Goal: Task Accomplishment & Management: Use online tool/utility

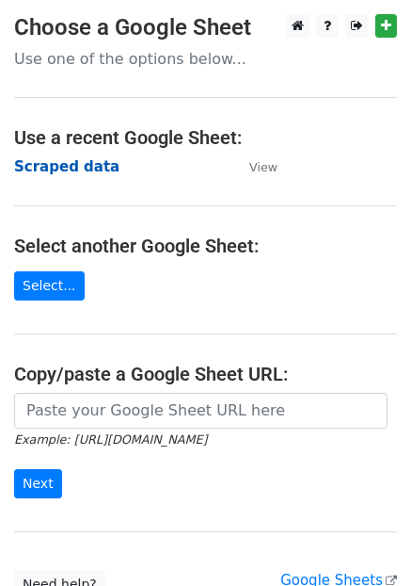
click at [89, 164] on strong "Scraped data" at bounding box center [66, 166] width 105 height 17
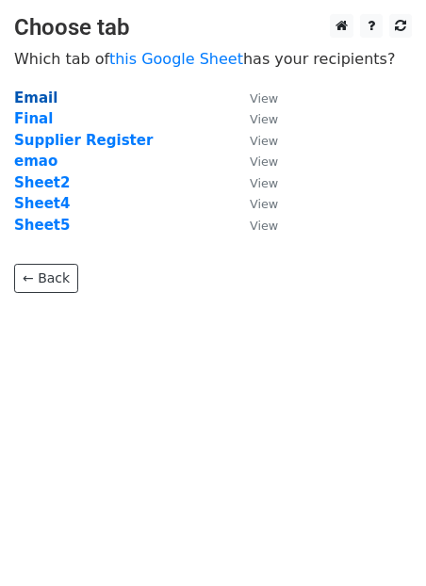
click at [39, 99] on strong "Email" at bounding box center [35, 97] width 43 height 17
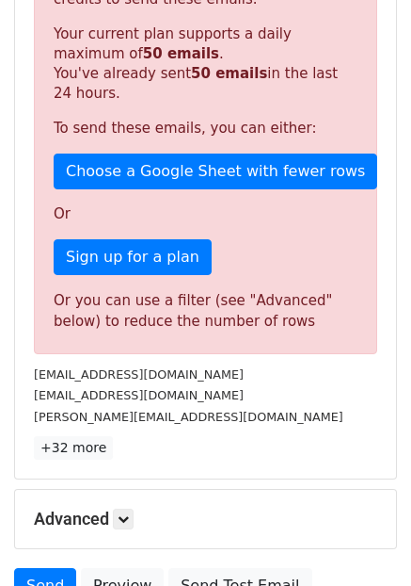
scroll to position [565, 0]
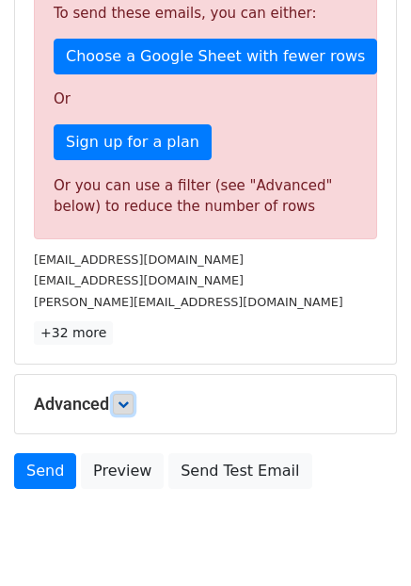
click at [127, 394] on link at bounding box center [123, 404] width 21 height 21
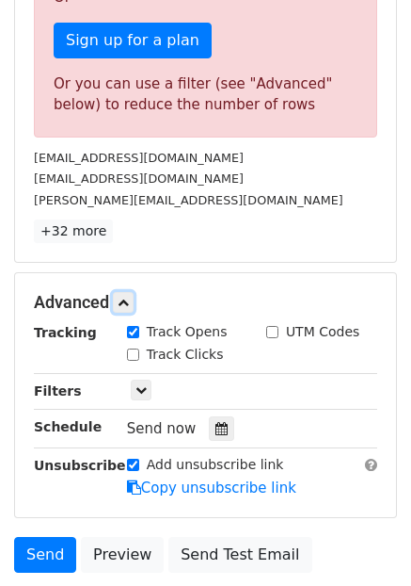
scroll to position [813, 0]
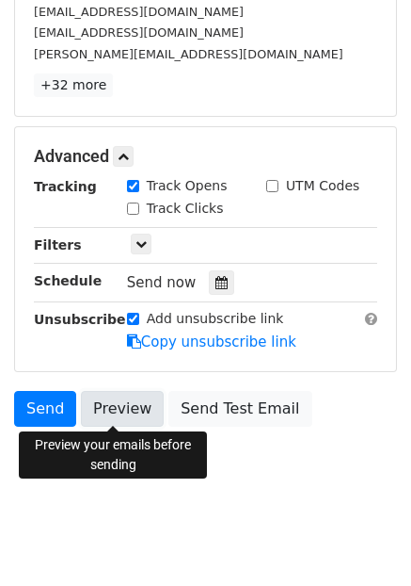
click at [123, 411] on link "Preview" at bounding box center [122, 409] width 83 height 36
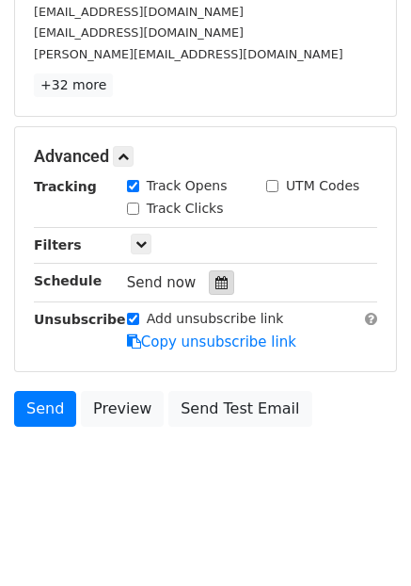
click at [216, 282] on icon at bounding box center [222, 282] width 12 height 13
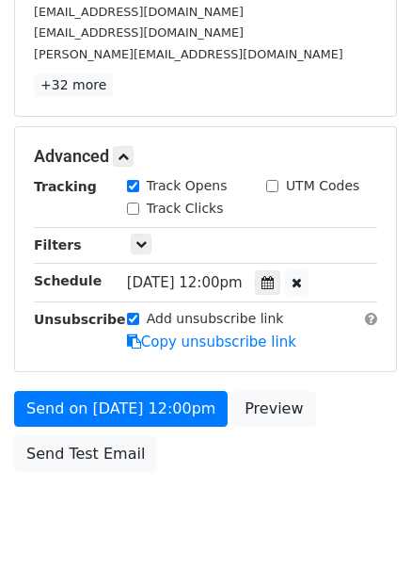
click at [197, 462] on div "Send on Aug 19 at 12:00pm Preview Send Test Email" at bounding box center [205, 436] width 411 height 90
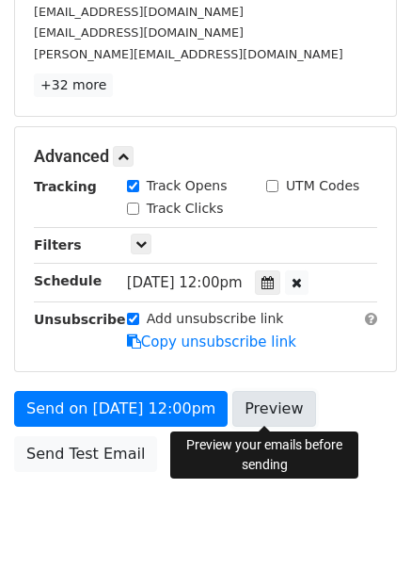
click at [247, 404] on link "Preview" at bounding box center [274, 409] width 83 height 36
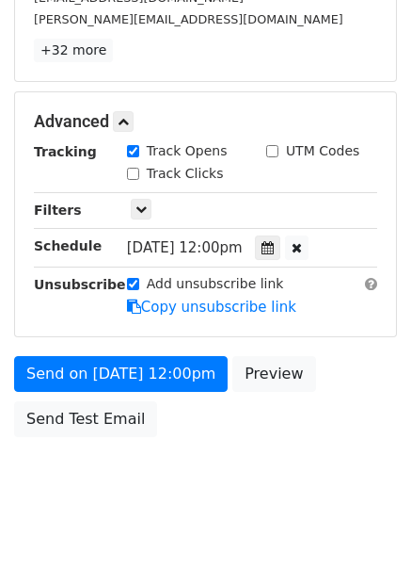
scroll to position [858, 0]
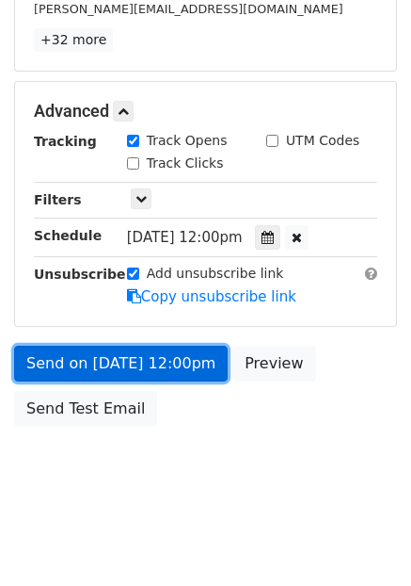
click at [156, 362] on link "Send on Aug 19 at 12:00pm" at bounding box center [121, 364] width 214 height 36
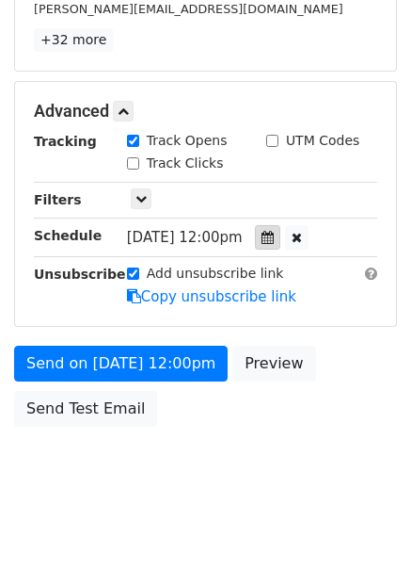
click at [274, 243] on icon at bounding box center [268, 237] width 12 height 13
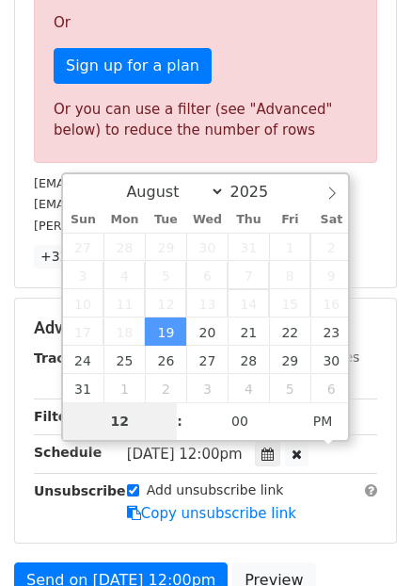
scroll to position [669, 0]
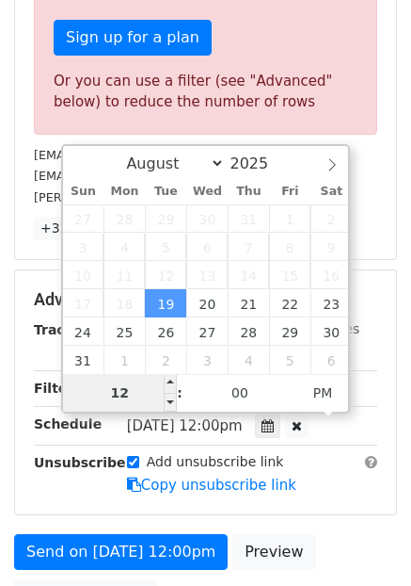
click at [114, 391] on input "12" at bounding box center [120, 393] width 115 height 38
type input "2025-08-19 11:00"
type input "11"
click at [169, 403] on span at bounding box center [170, 402] width 13 height 19
type input "2025-08-19 10:00"
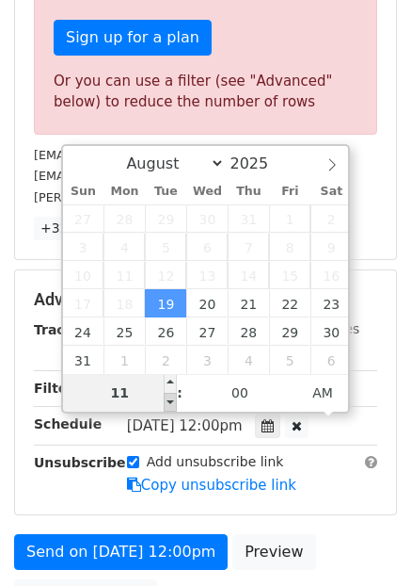
type input "10"
click at [169, 403] on span at bounding box center [170, 402] width 13 height 19
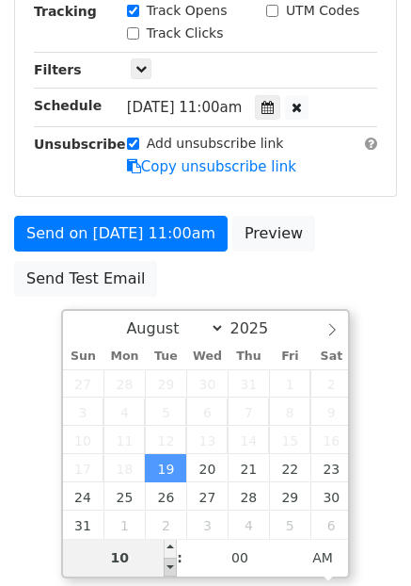
click at [169, 403] on span "5" at bounding box center [165, 411] width 41 height 28
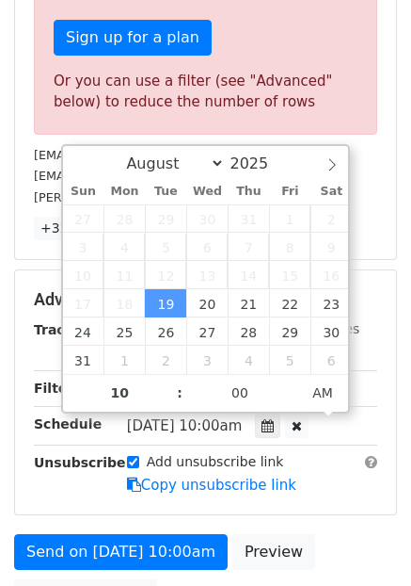
click at [314, 505] on div "Advanced Tracking Track Opens UTM Codes Track Clicks Filters Only include sprea…" at bounding box center [205, 392] width 381 height 244
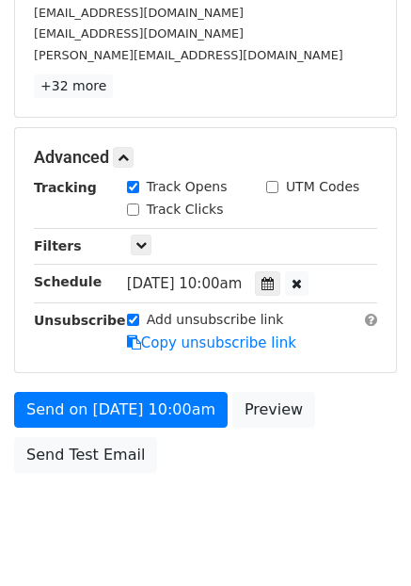
scroll to position [858, 0]
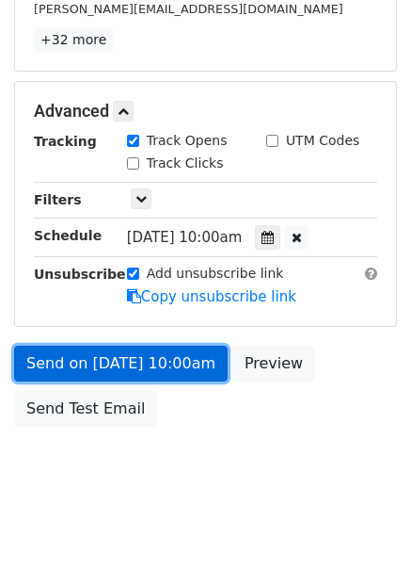
click at [134, 372] on link "Send on Aug 19 at 10:00am" at bounding box center [121, 364] width 214 height 36
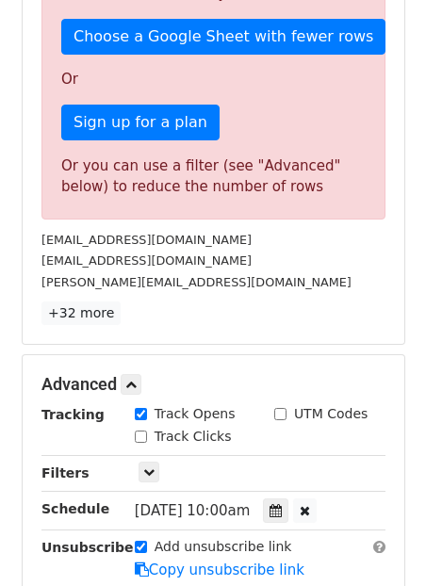
scroll to position [575, 0]
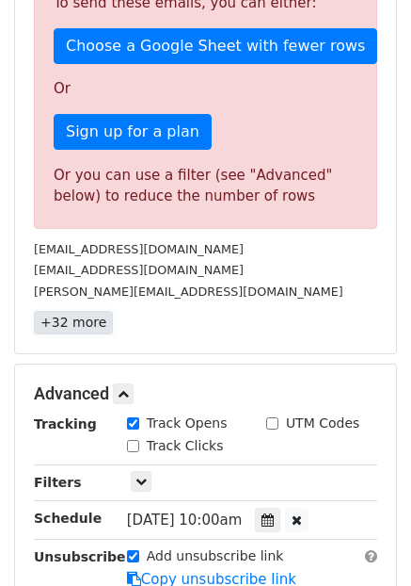
click at [75, 319] on link "+32 more" at bounding box center [73, 323] width 79 height 24
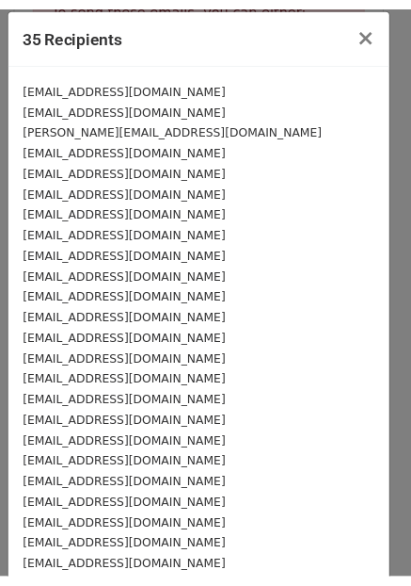
scroll to position [0, 0]
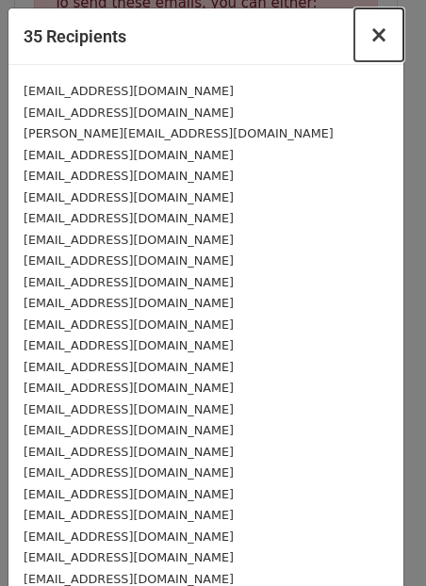
click at [369, 31] on span "×" at bounding box center [378, 35] width 19 height 26
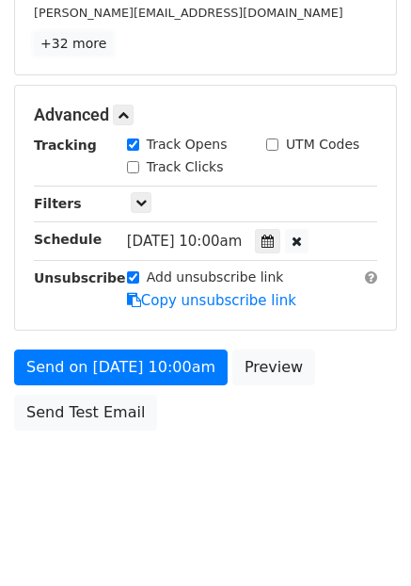
scroll to position [858, 0]
